Goal: Use online tool/utility: Use online tool/utility

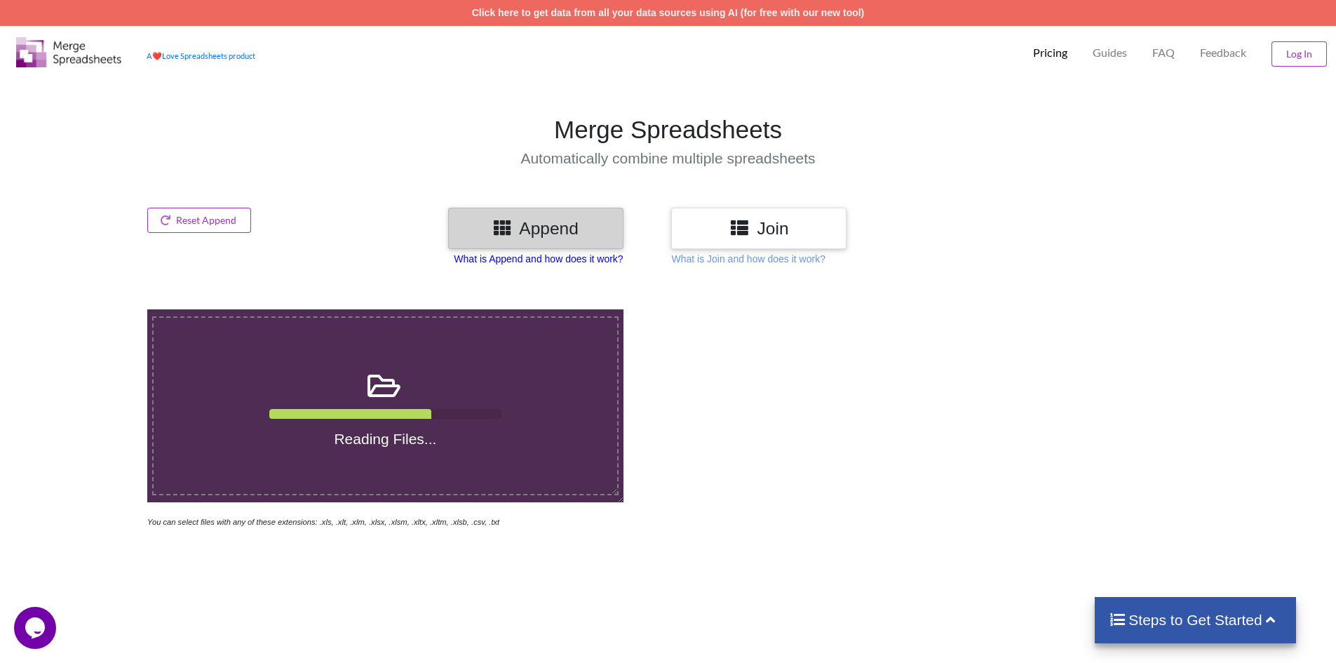
click at [595, 262] on p "What is Append and how does it work?" at bounding box center [538, 259] width 169 height 14
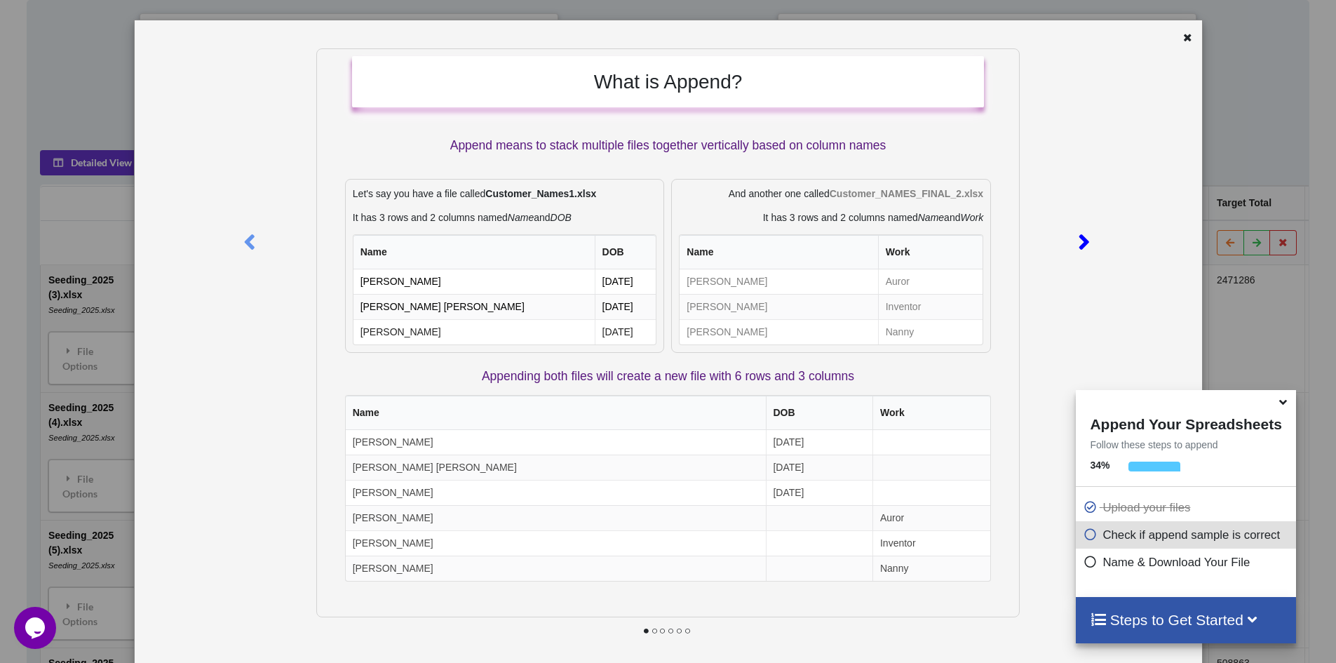
scroll to position [53, 0]
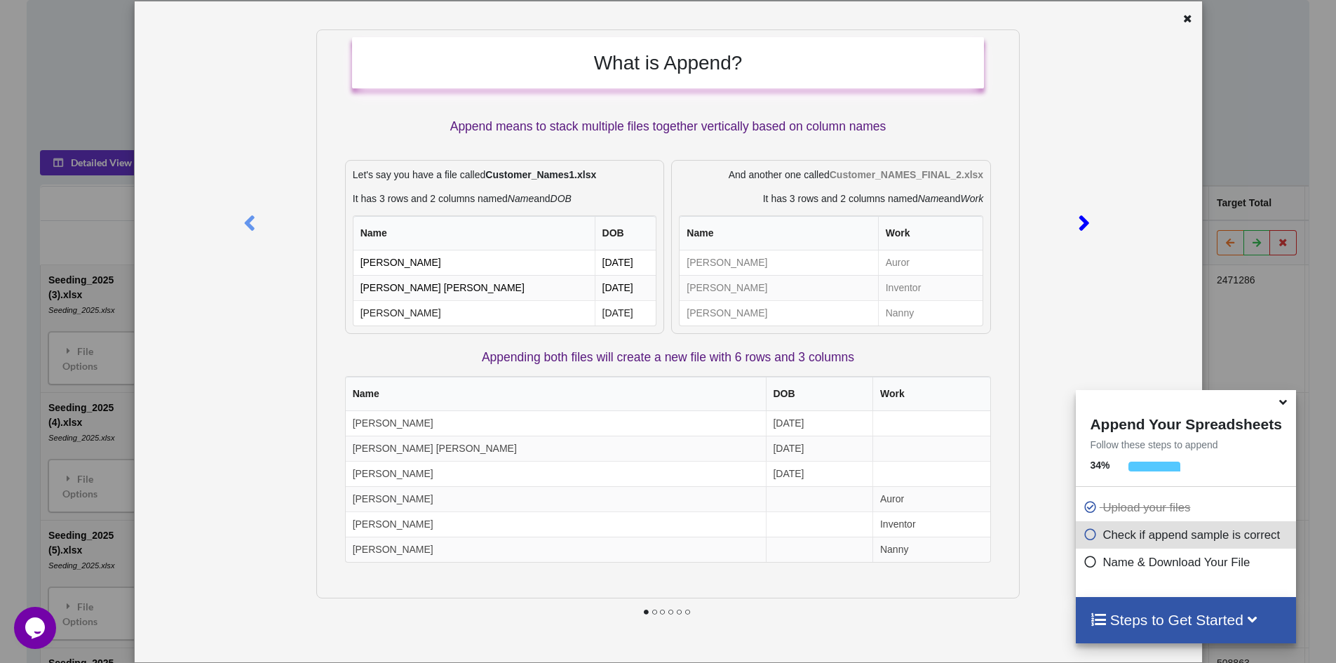
click at [1076, 224] on icon at bounding box center [1083, 217] width 29 height 25
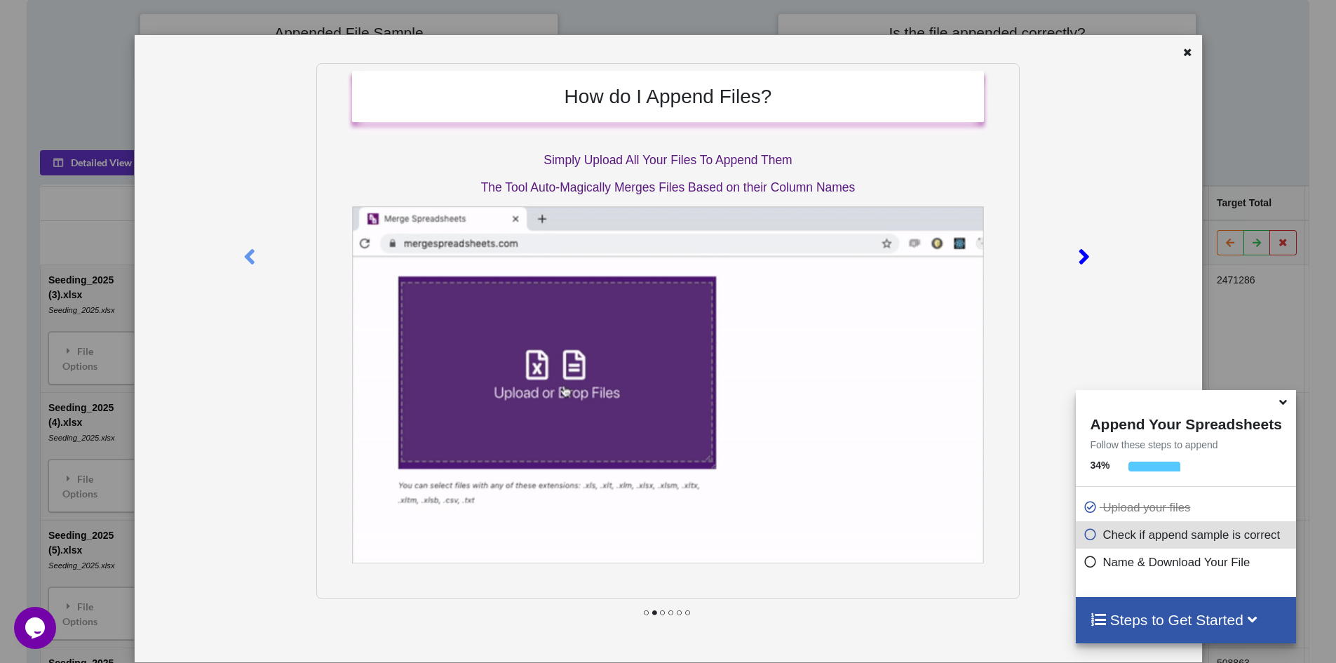
scroll to position [0, 0]
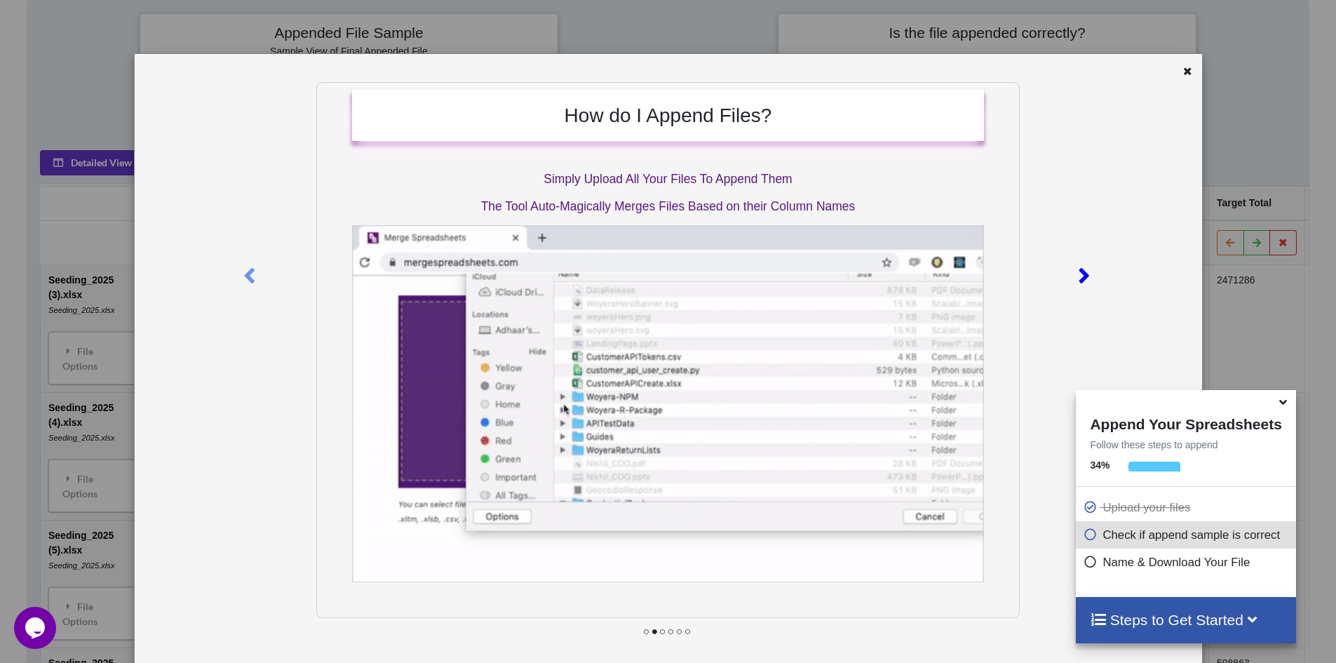
click at [1076, 224] on div at bounding box center [1085, 273] width 32 height 382
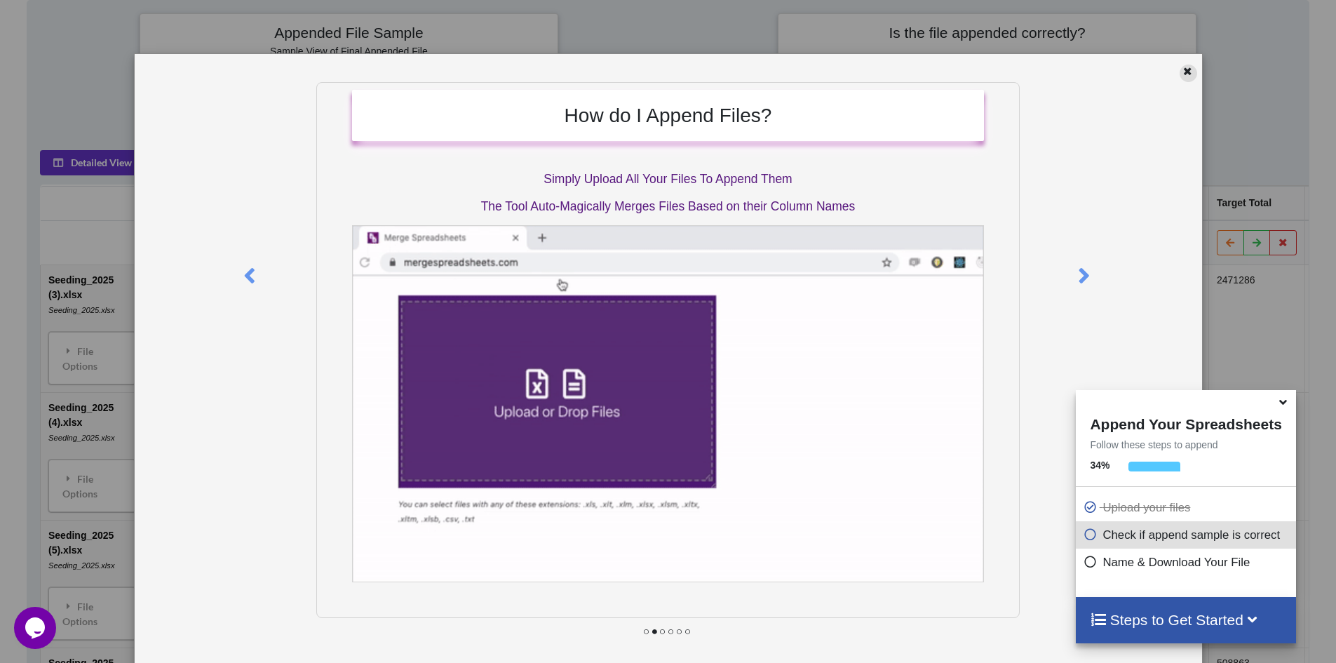
click at [1180, 76] on div at bounding box center [1189, 74] width 18 height 18
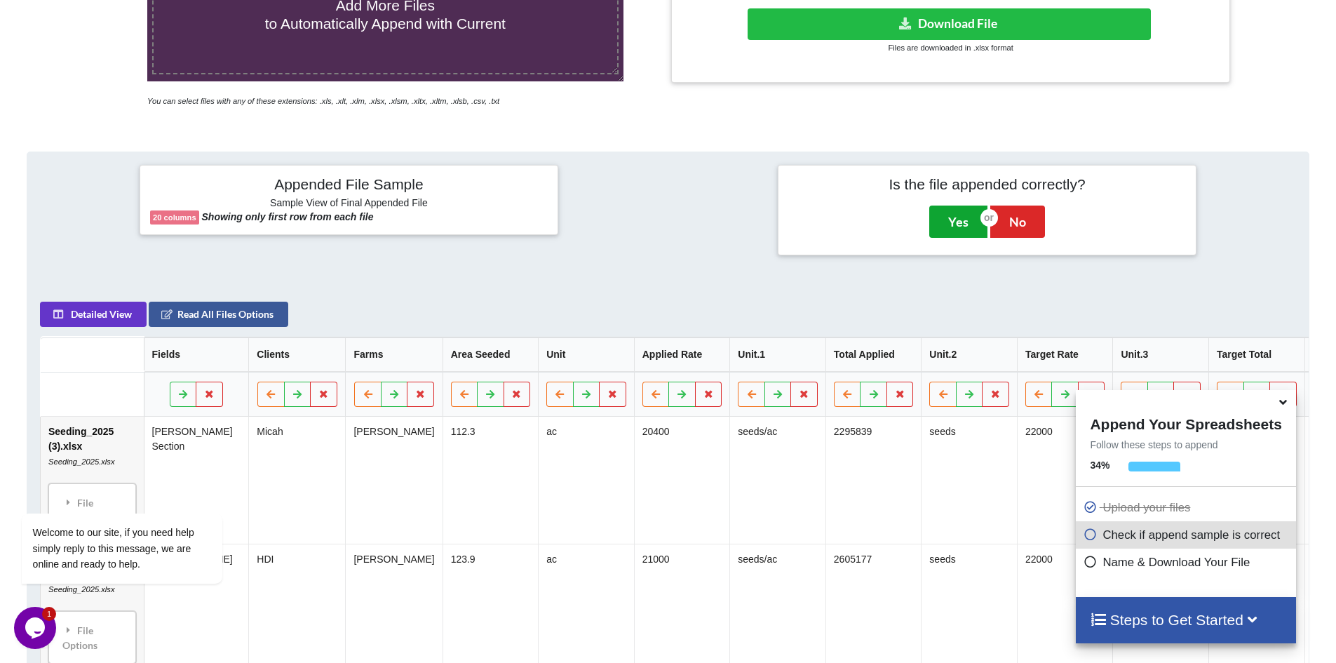
click at [952, 224] on button "Yes" at bounding box center [958, 221] width 58 height 32
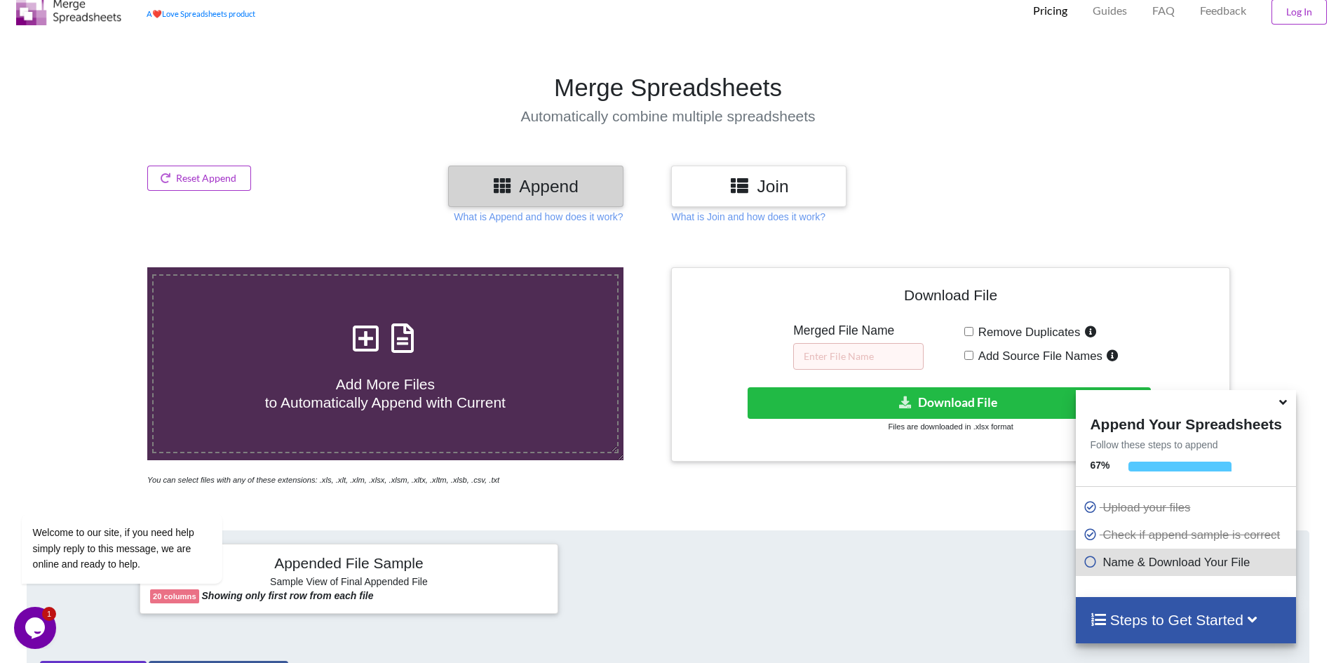
scroll to position [29, 0]
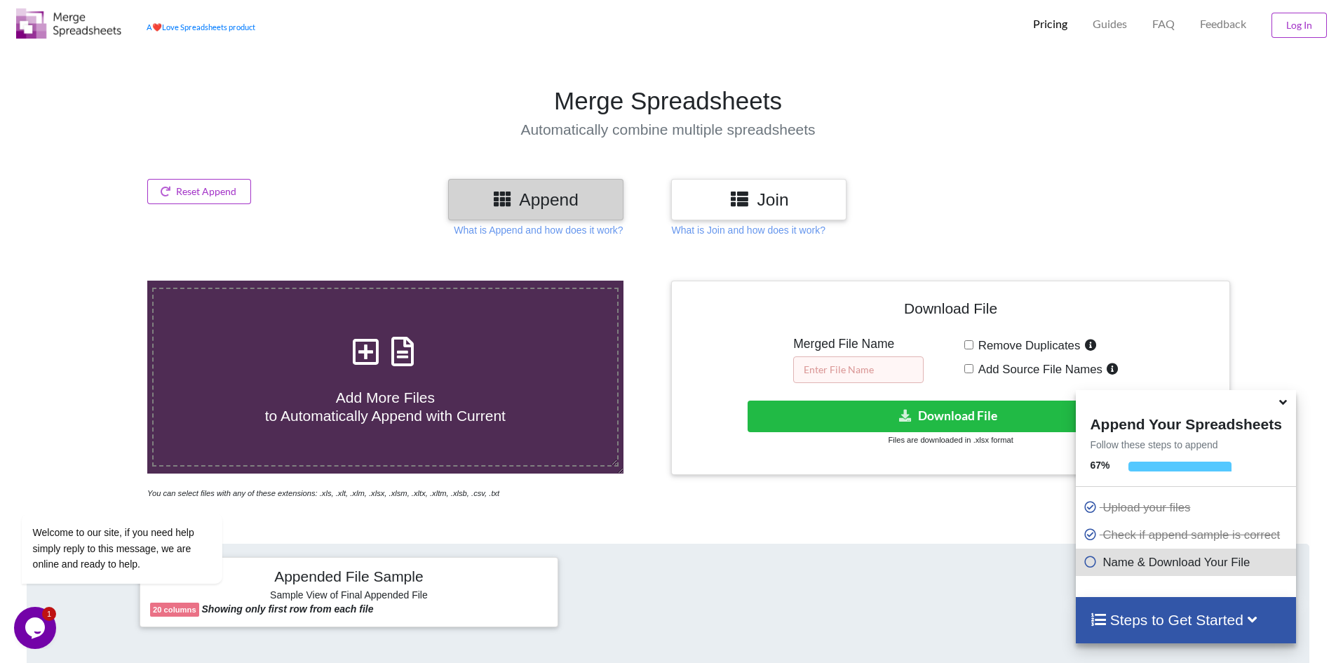
click at [857, 370] on input "text" at bounding box center [858, 369] width 130 height 27
type input "M"
type input "Appended Seed"
click at [912, 424] on button "Download File" at bounding box center [949, 416] width 403 height 32
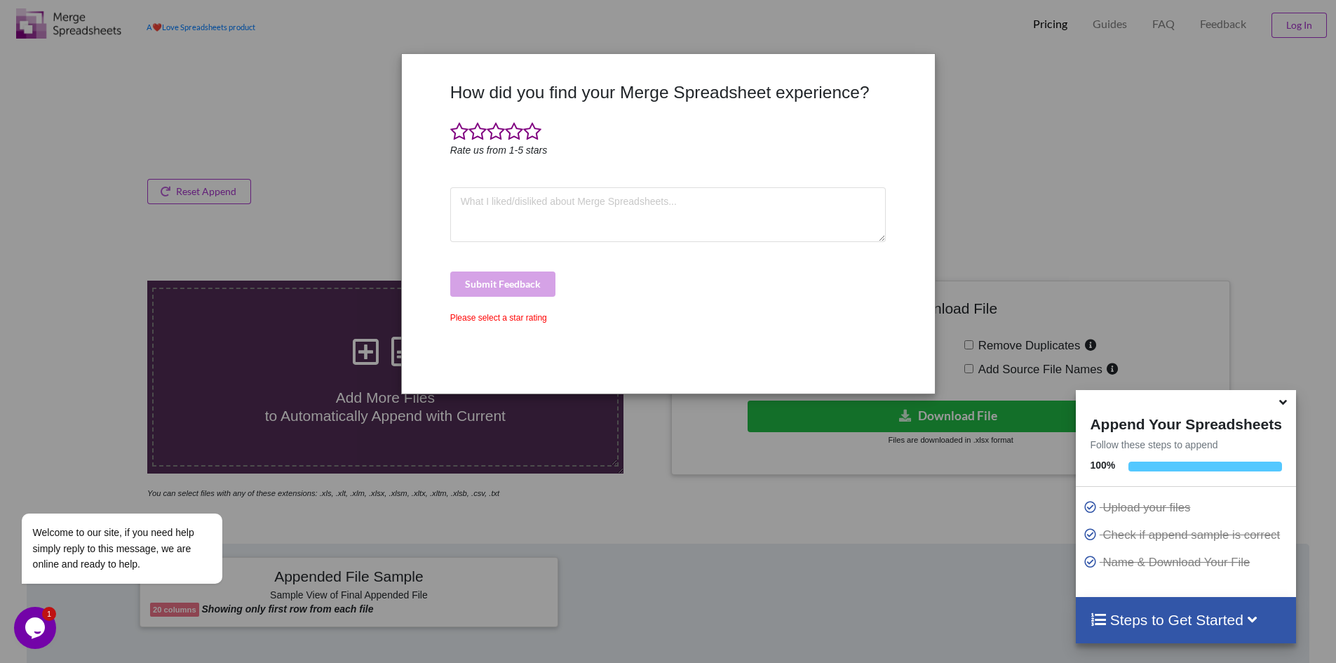
click at [981, 102] on div "How did you find your Merge Spreadsheet experience? Rate us from 1-5 stars Subm…" at bounding box center [668, 331] width 1336 height 663
click at [529, 133] on span at bounding box center [532, 132] width 18 height 20
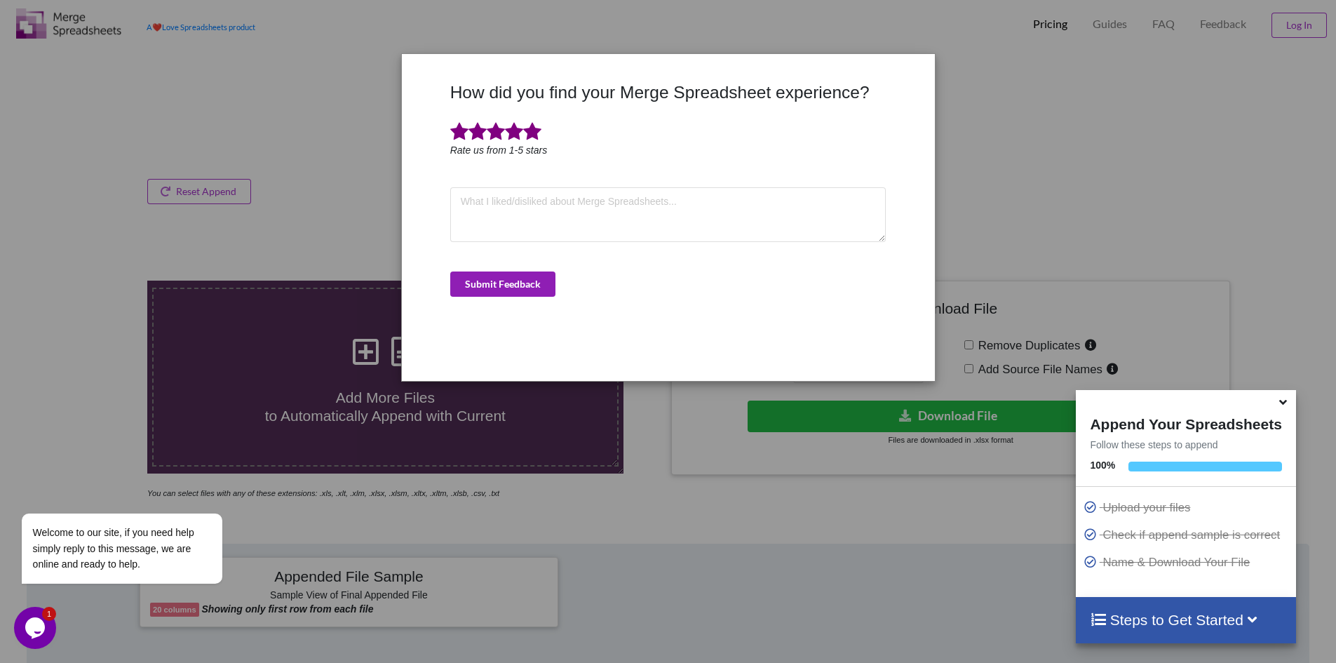
click at [504, 286] on button "Submit Feedback" at bounding box center [502, 283] width 105 height 25
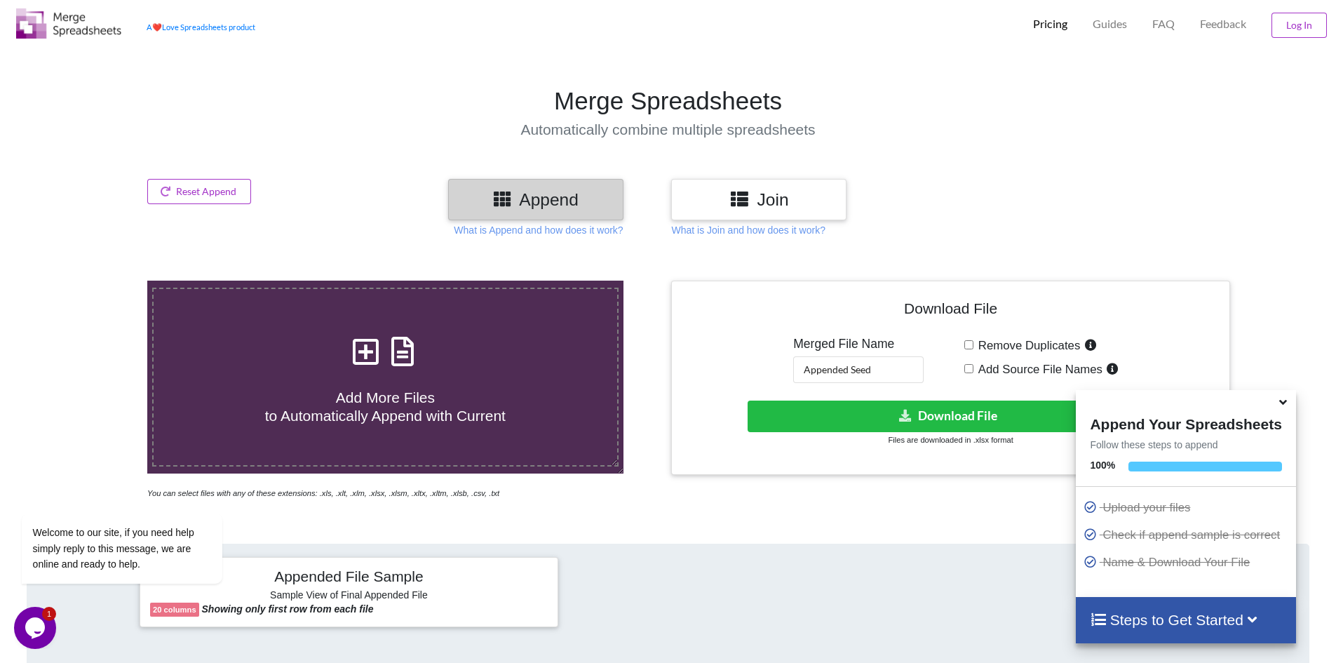
click at [782, 196] on h3 "Join" at bounding box center [759, 199] width 154 height 20
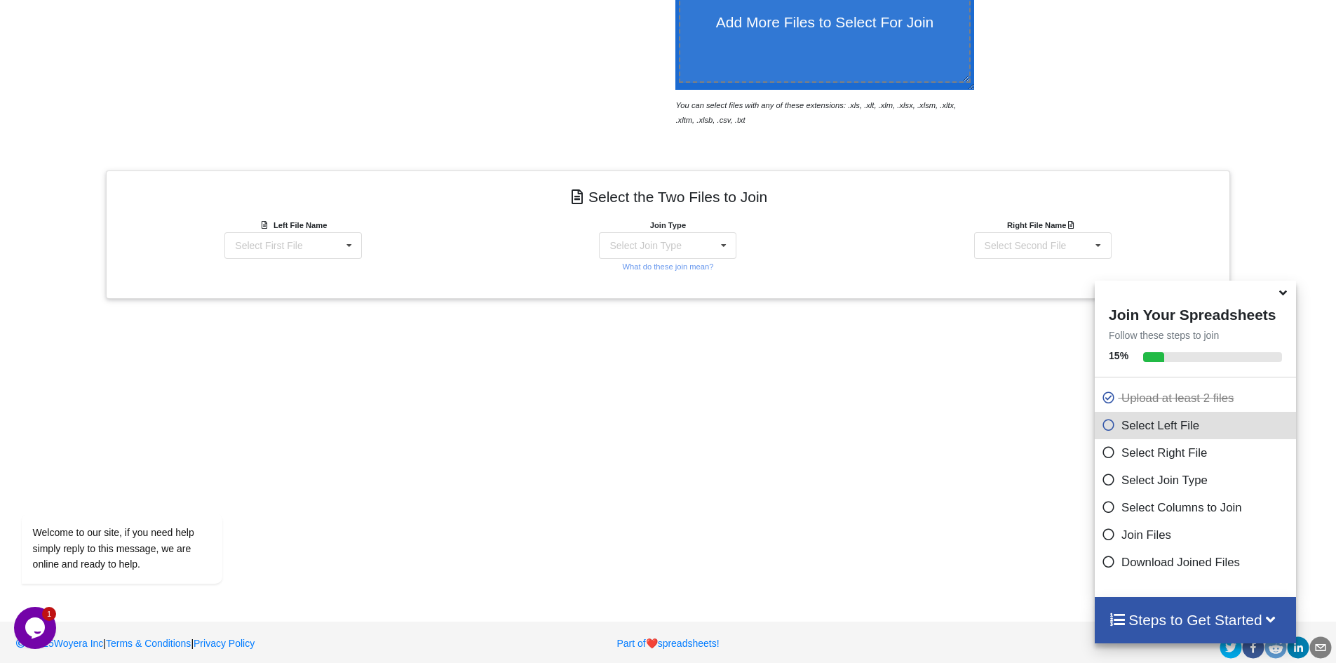
scroll to position [422, 0]
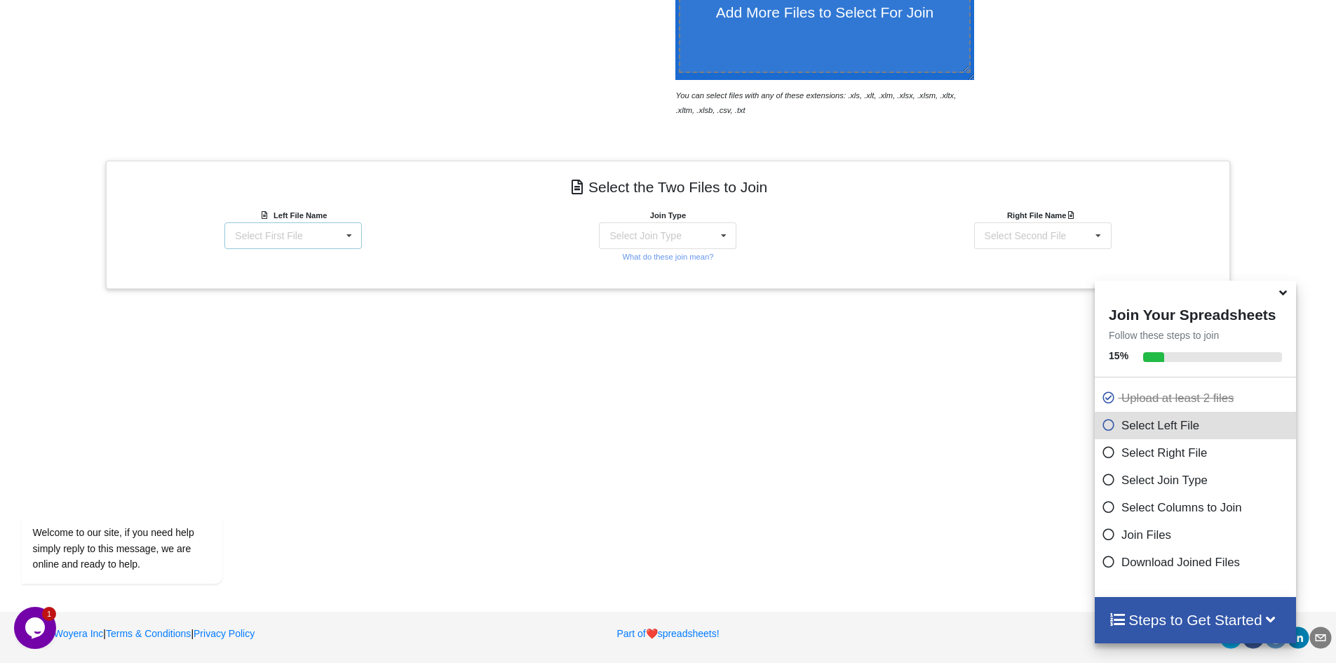
click at [322, 236] on div "Select First File Seeding_2025 (1).xlsx : Seeding_2025.xlsx Seeding_2025 (2).xl…" at bounding box center [292, 235] width 137 height 27
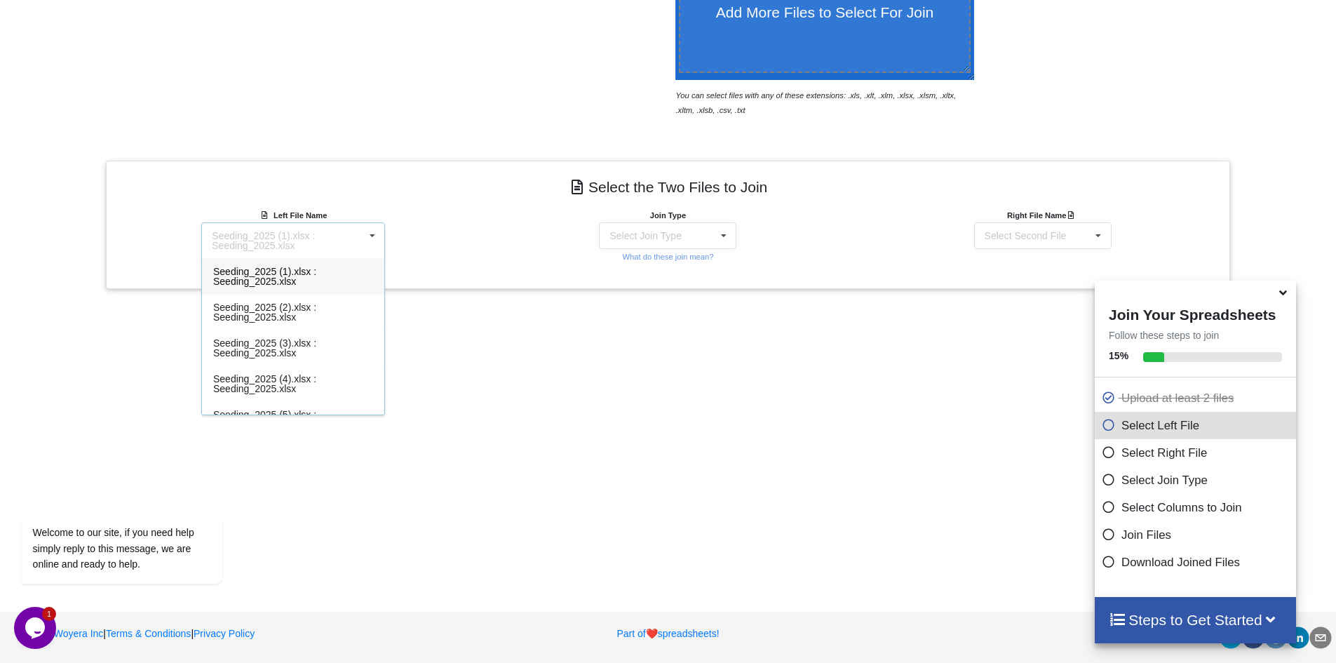
click at [607, 347] on div "Add More Files to Select For Join You can select files with any of these extens…" at bounding box center [668, 220] width 1336 height 724
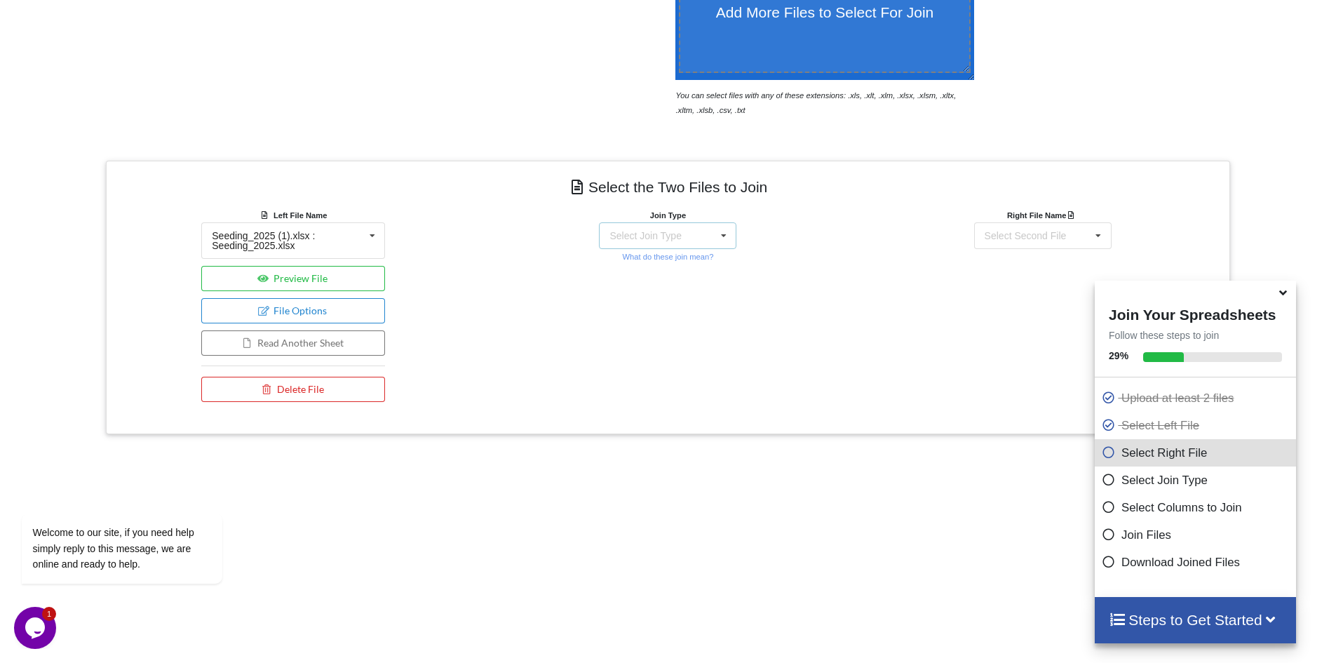
click at [719, 236] on icon at bounding box center [723, 236] width 21 height 26
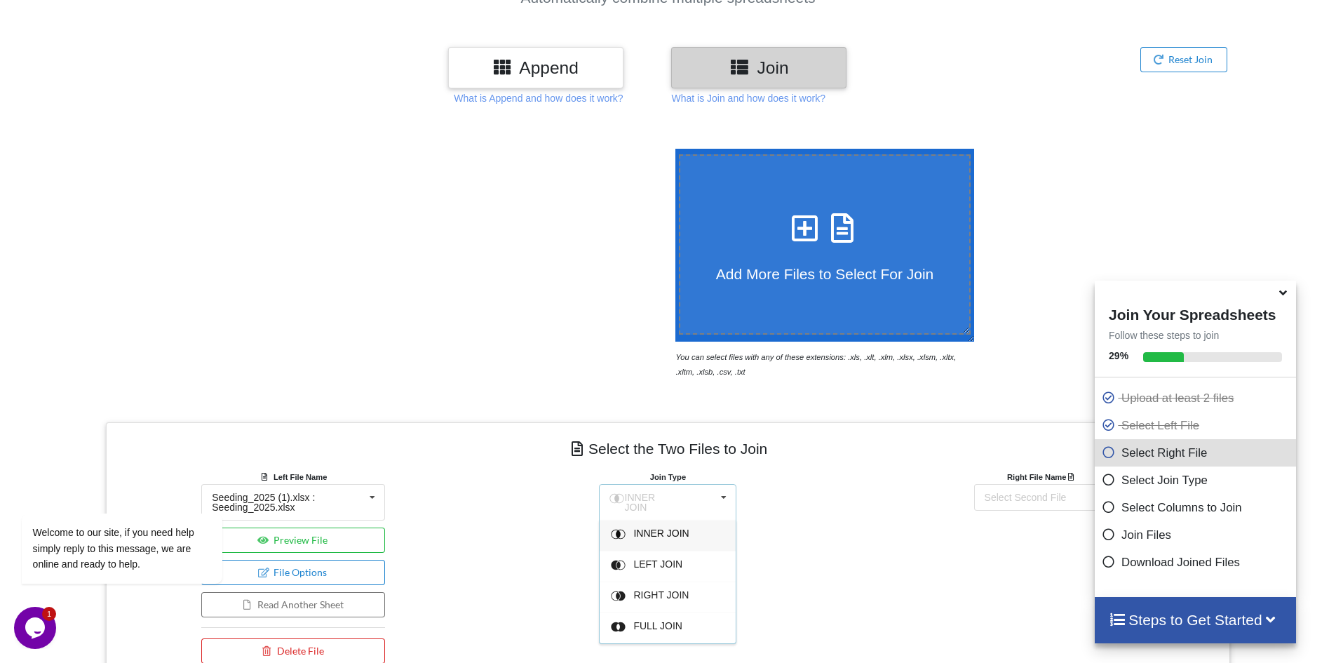
scroll to position [147, 0]
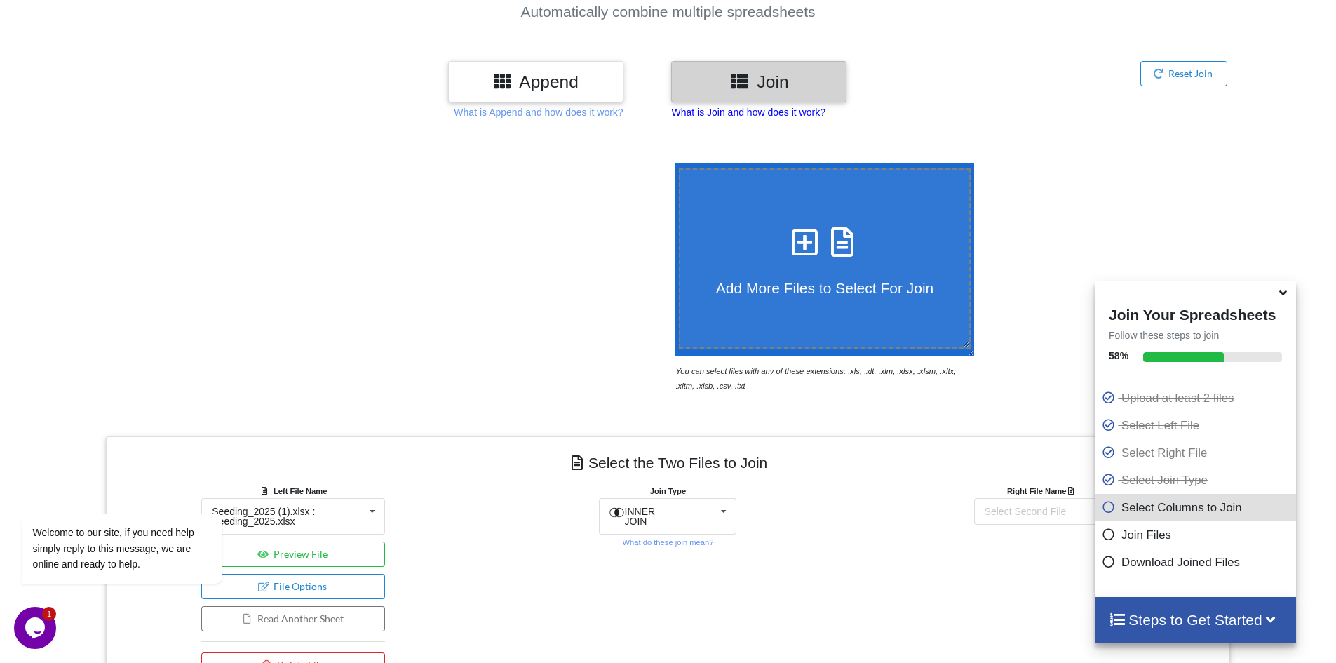
click at [623, 115] on p "What is Join and how does it work?" at bounding box center [538, 112] width 169 height 14
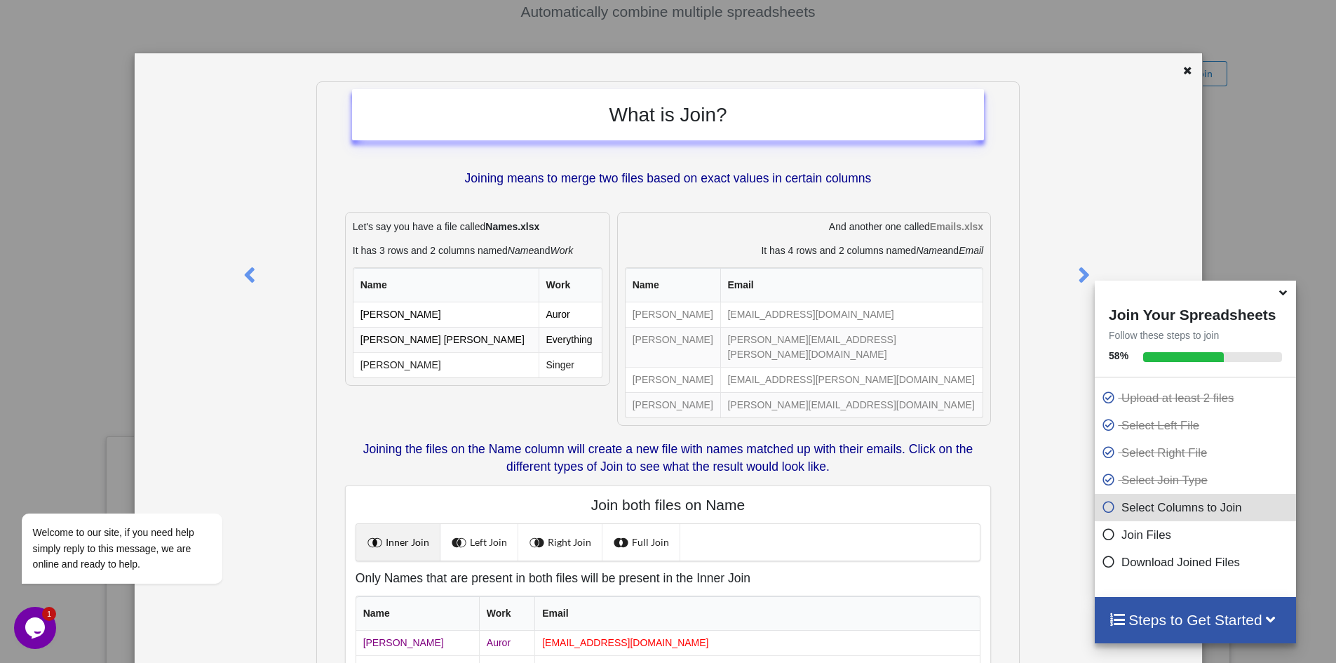
scroll to position [0, 0]
click at [1182, 70] on icon at bounding box center [1188, 70] width 12 height 10
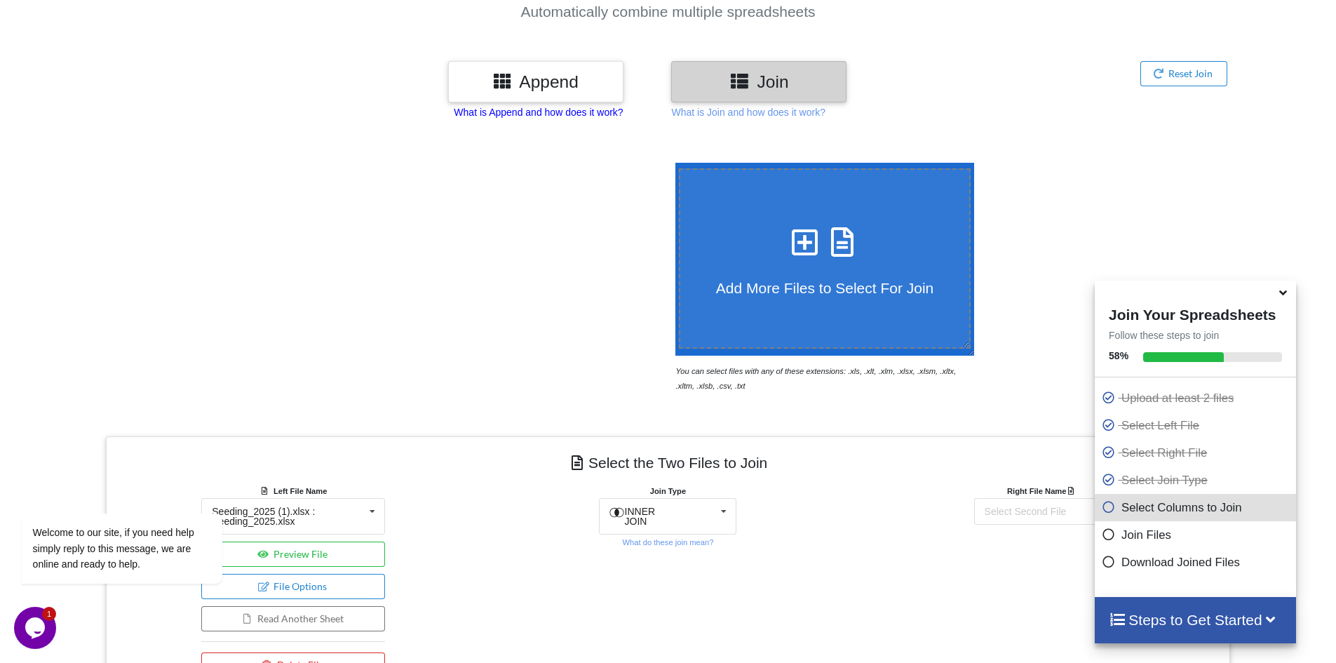
click at [505, 114] on p "What is Append and how does it work?" at bounding box center [538, 112] width 169 height 14
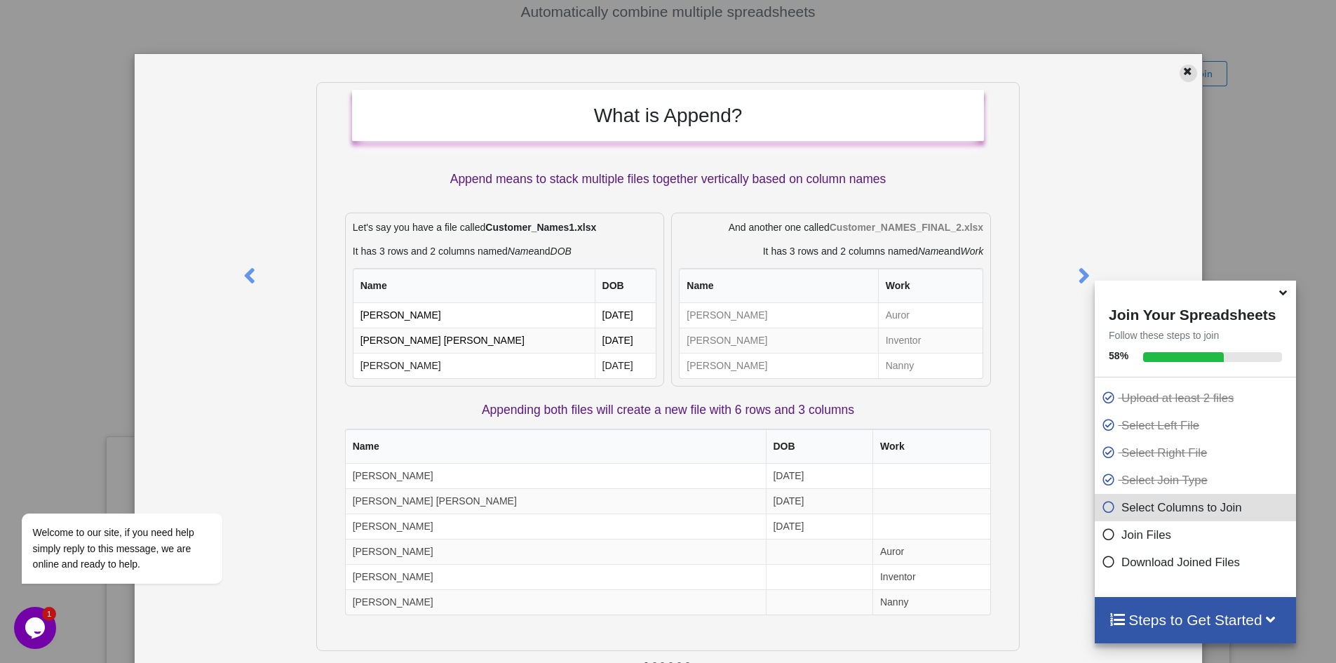
click at [1182, 72] on icon at bounding box center [1188, 70] width 12 height 10
